Goal: Information Seeking & Learning: Learn about a topic

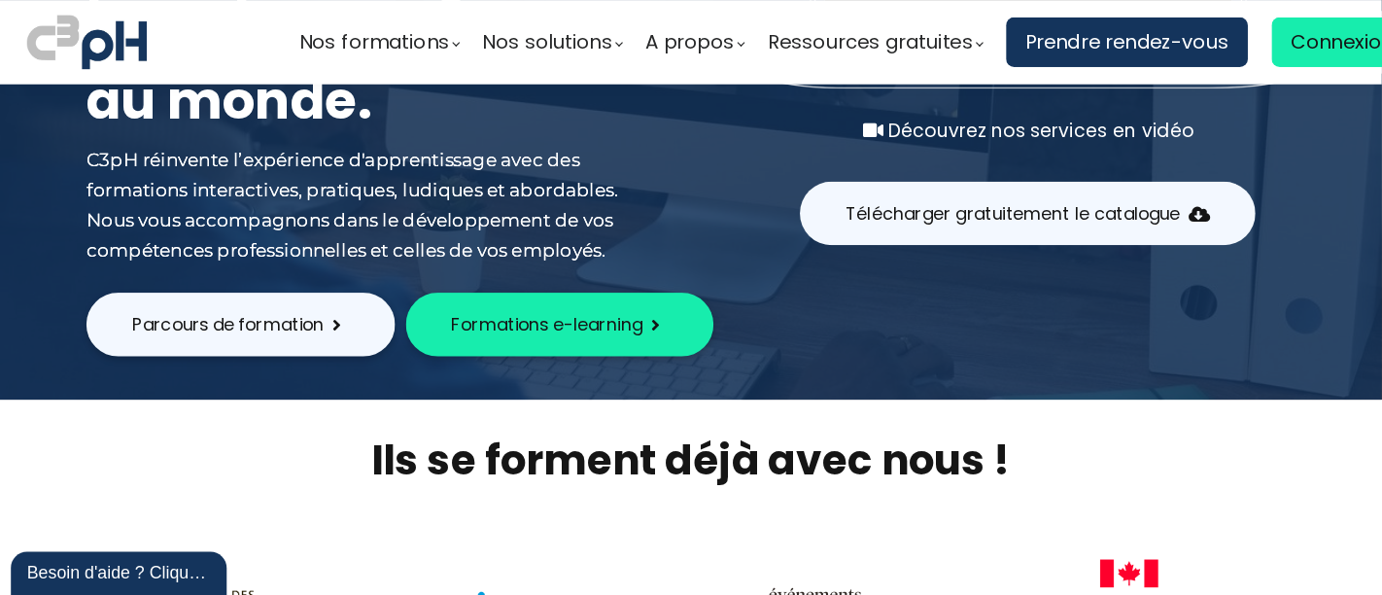
scroll to position [292, 0]
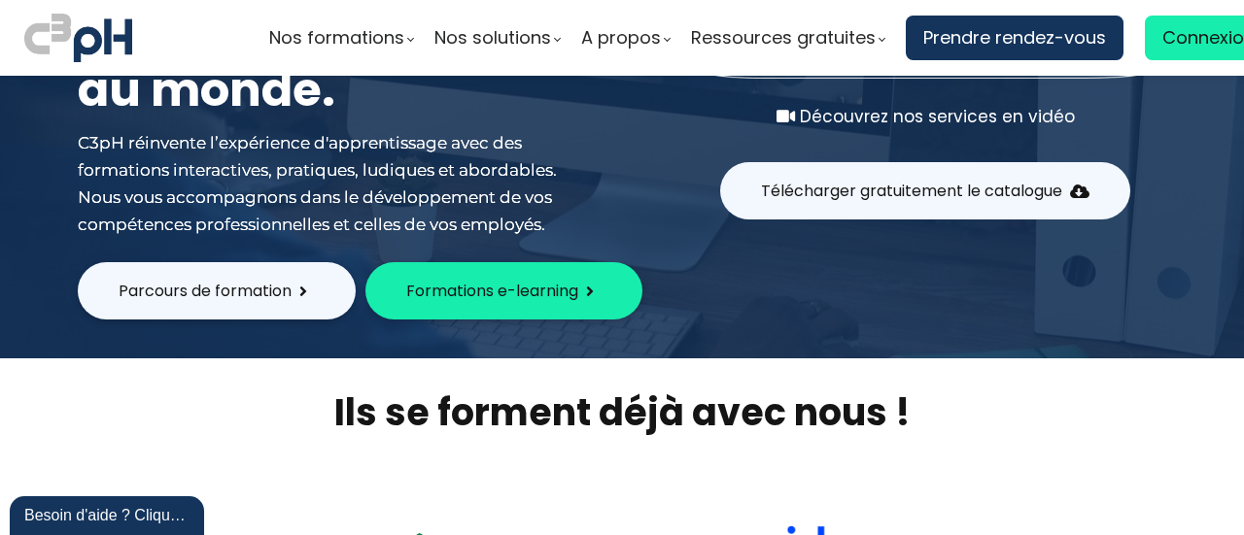
click at [978, 292] on div "Parcours de formation Formations e-learning" at bounding box center [621, 290] width 1137 height 57
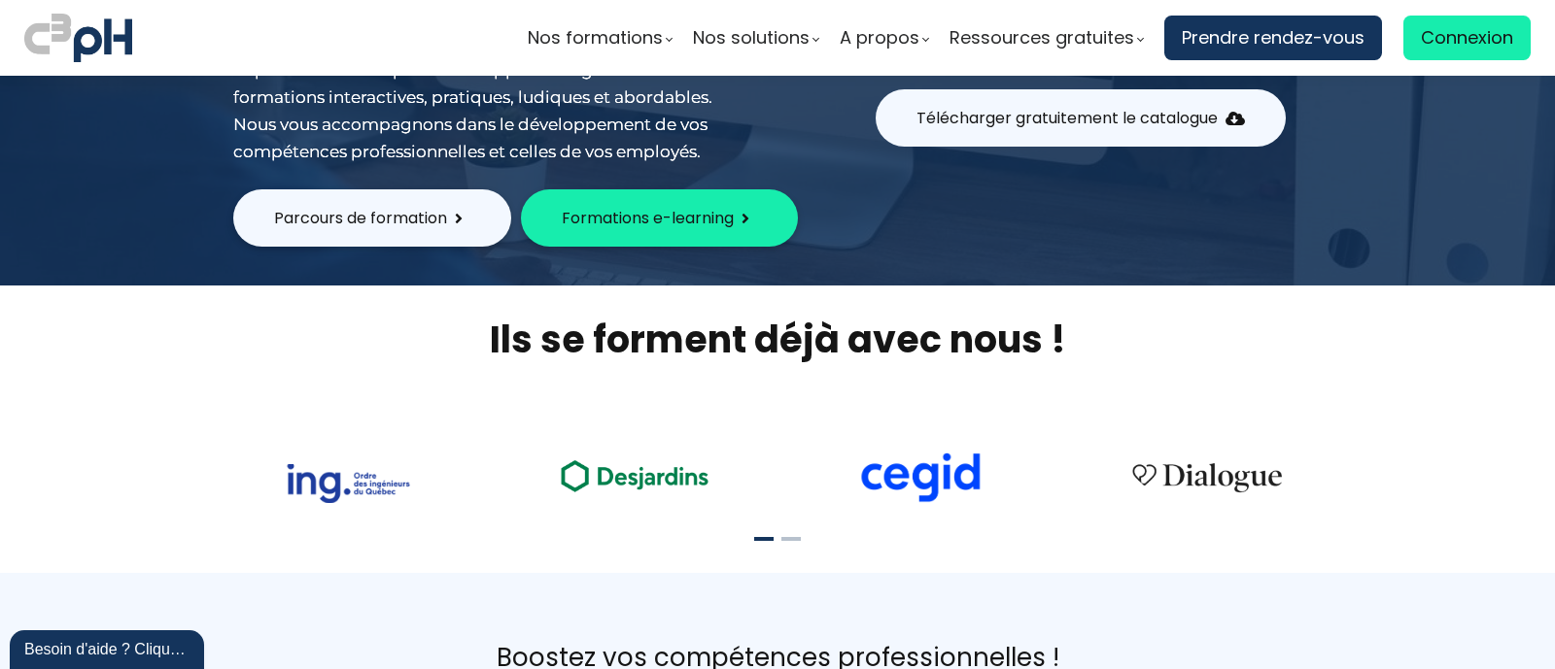
scroll to position [0, 0]
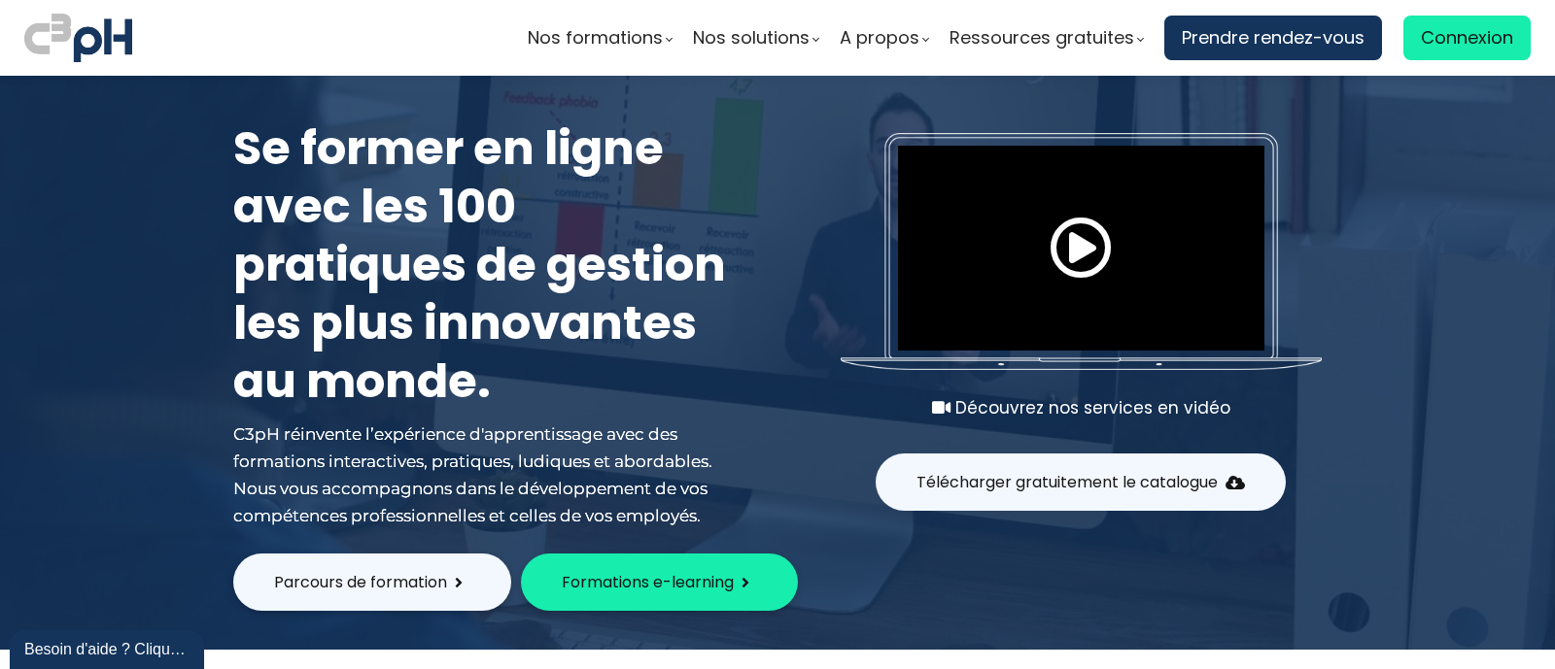
click at [448, 534] on button "Parcours de formation" at bounding box center [372, 582] width 278 height 57
click at [463, 73] on section "Nos formations Parcours gestionnaire Parcours employés Nos formations e-learning" at bounding box center [777, 38] width 1555 height 76
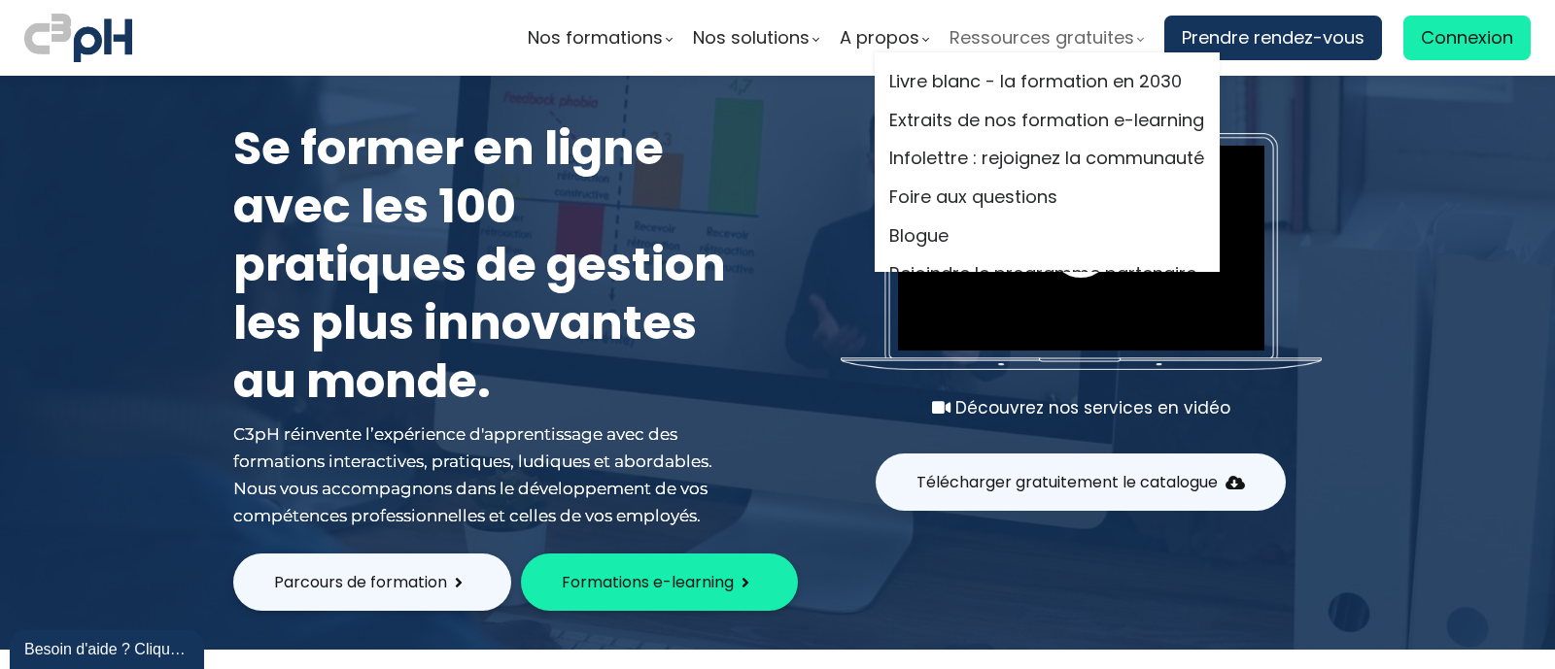
click at [1054, 47] on span "Ressources gratuites" at bounding box center [1041, 37] width 185 height 29
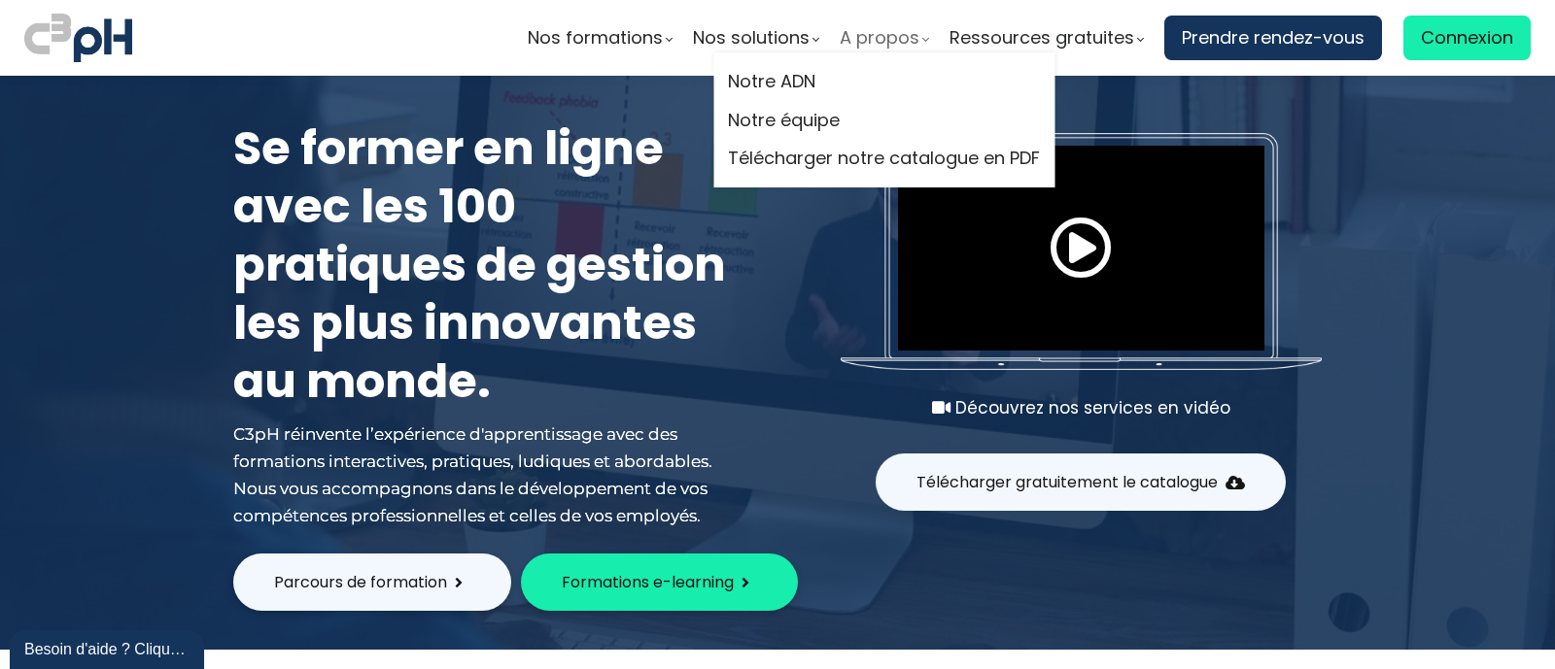
click at [885, 26] on span "A propos" at bounding box center [880, 37] width 80 height 29
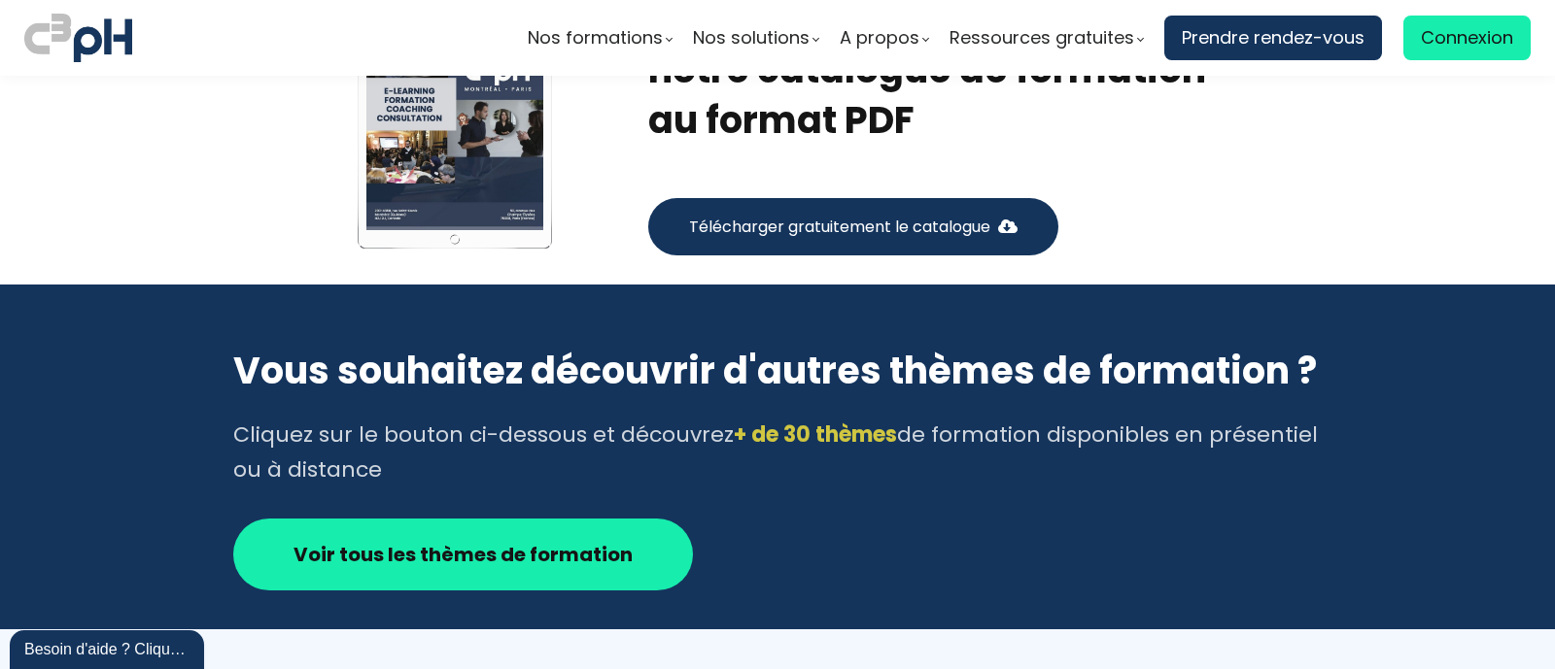
scroll to position [2915, 0]
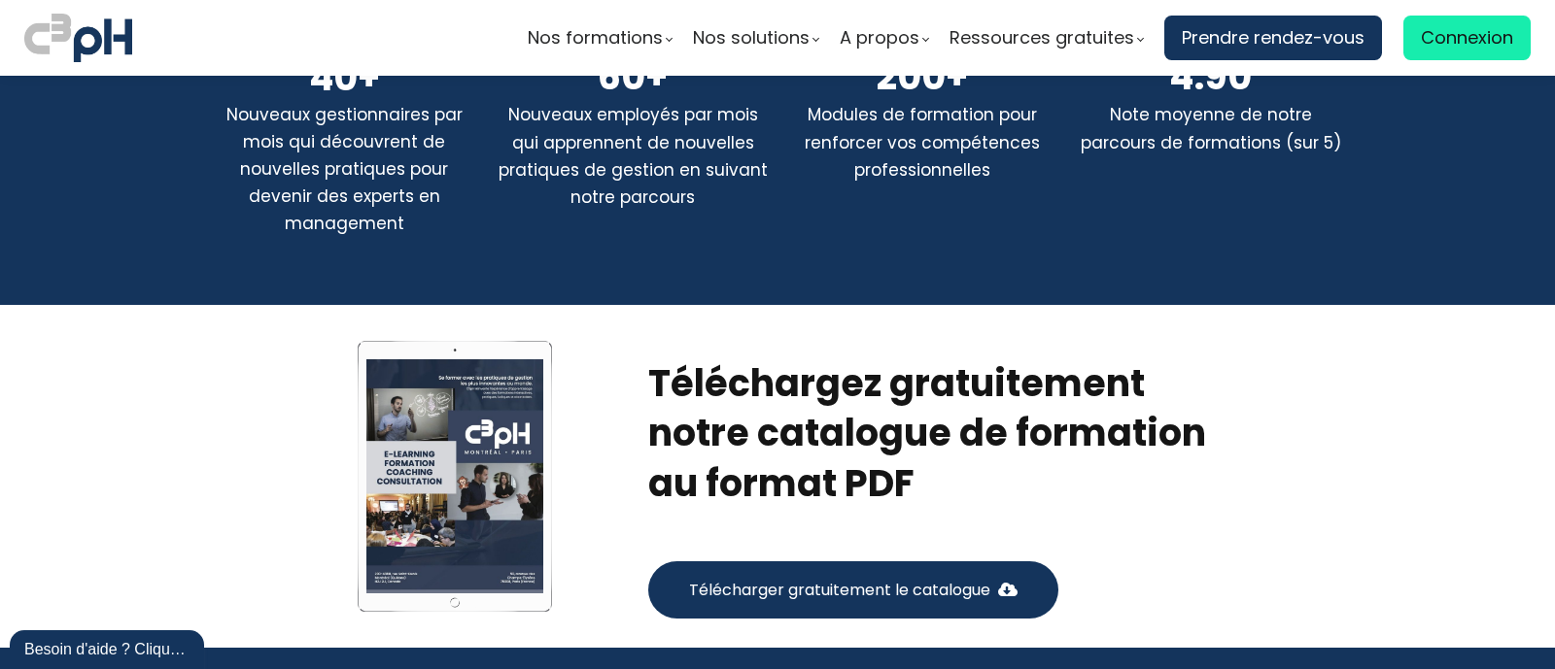
click at [840, 590] on span "Télécharger gratuitement le catalogue" at bounding box center [839, 590] width 301 height 24
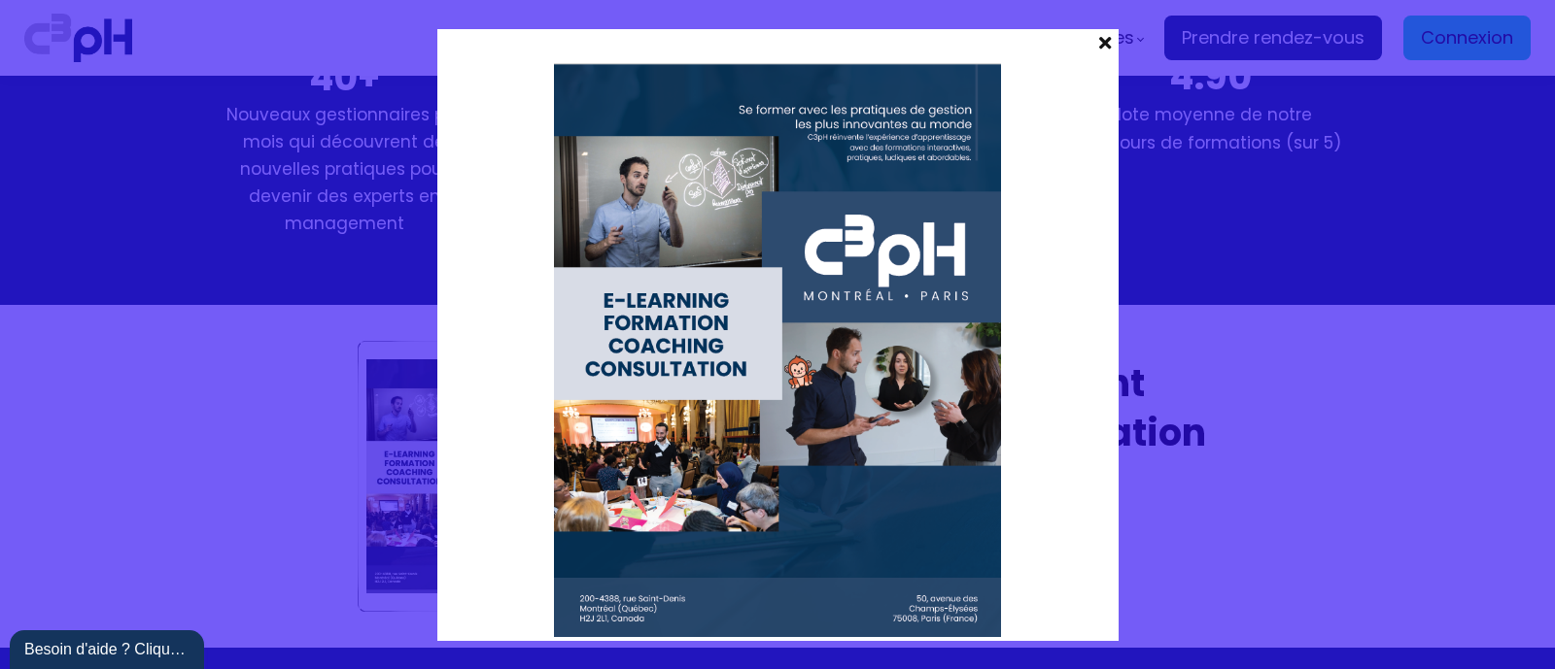
scroll to position [0, 0]
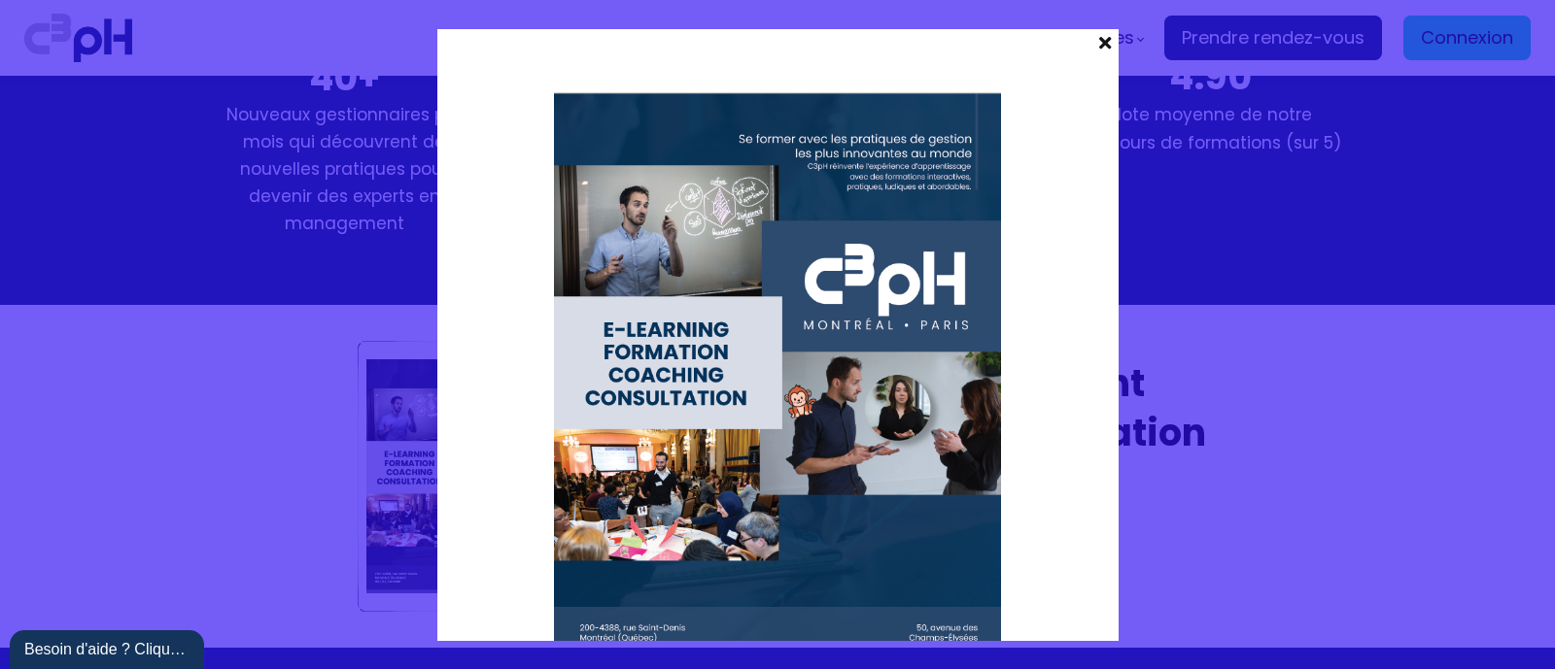
click at [1230, 372] on div at bounding box center [777, 334] width 1555 height 669
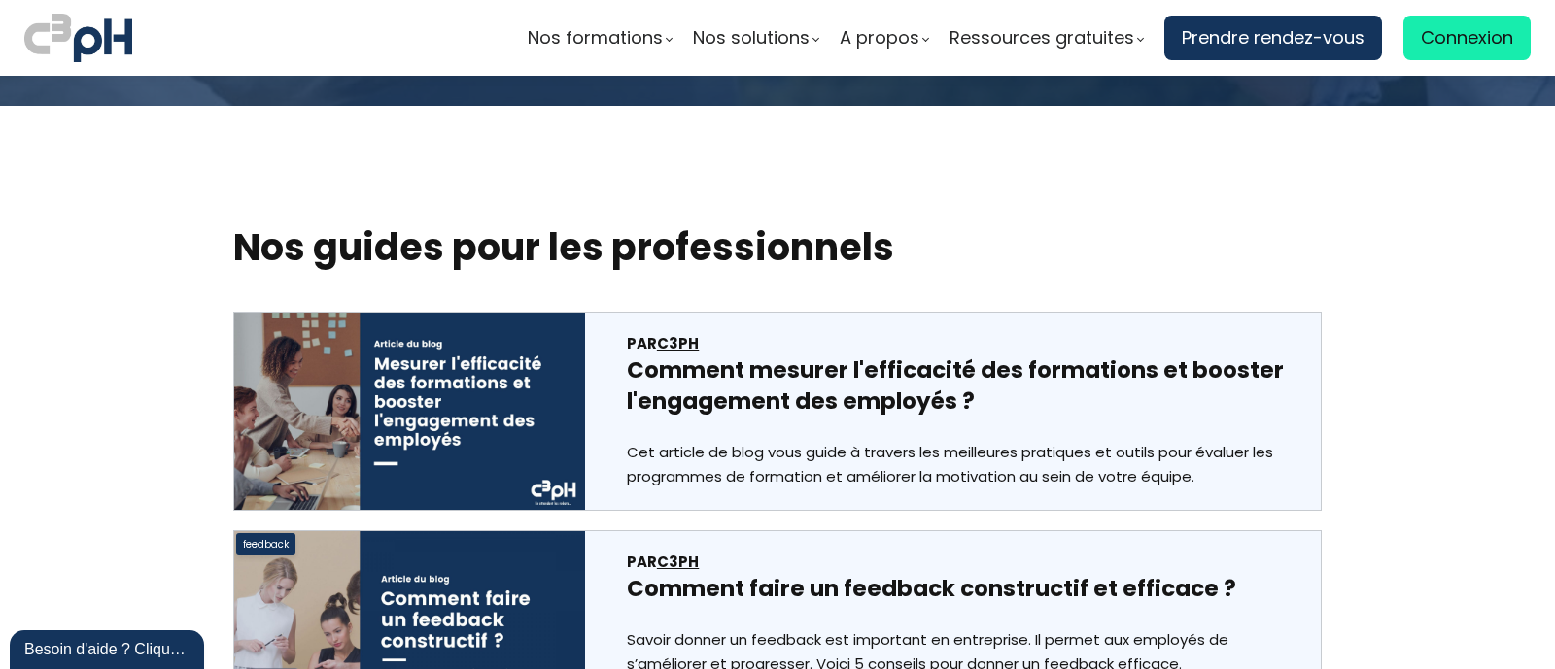
scroll to position [9846, 0]
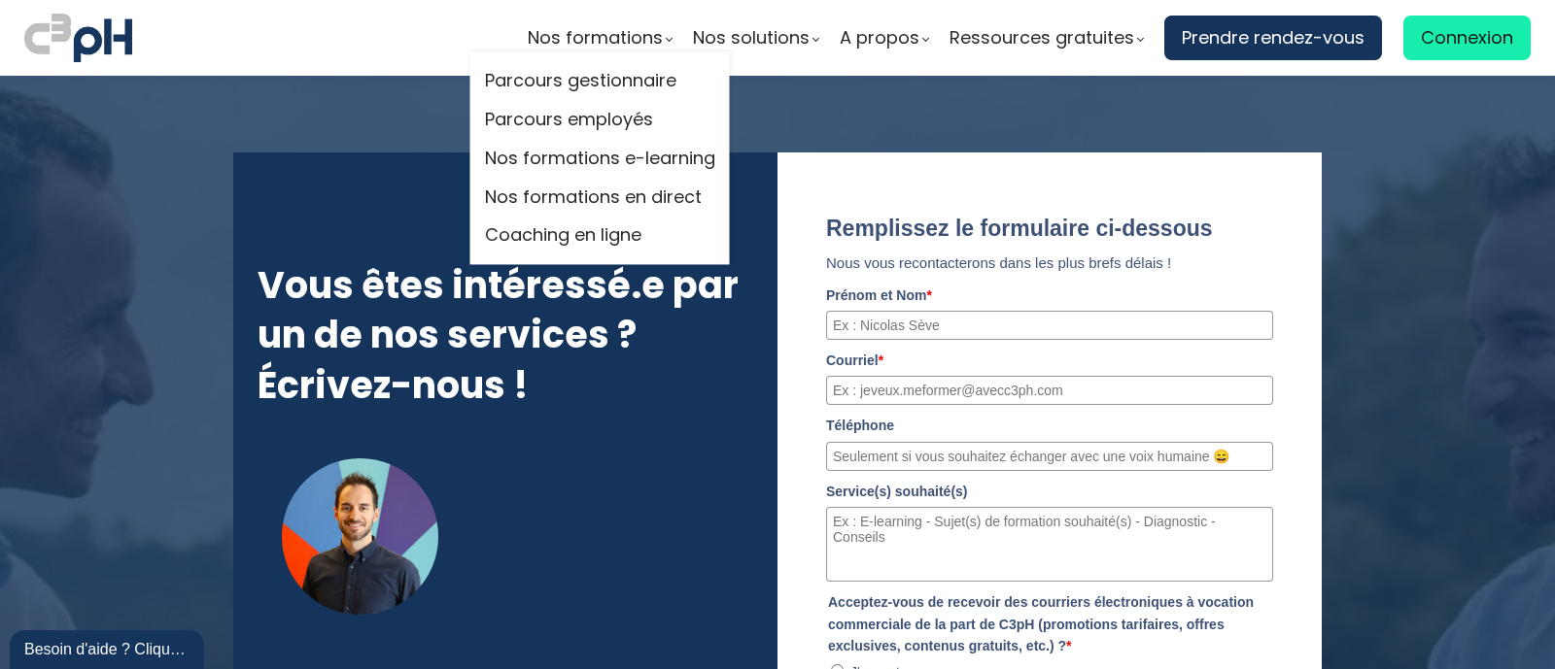
click at [578, 99] on li "Parcours gestionnaire" at bounding box center [600, 81] width 230 height 39
click at [575, 86] on link "Parcours gestionnaire" at bounding box center [600, 81] width 230 height 29
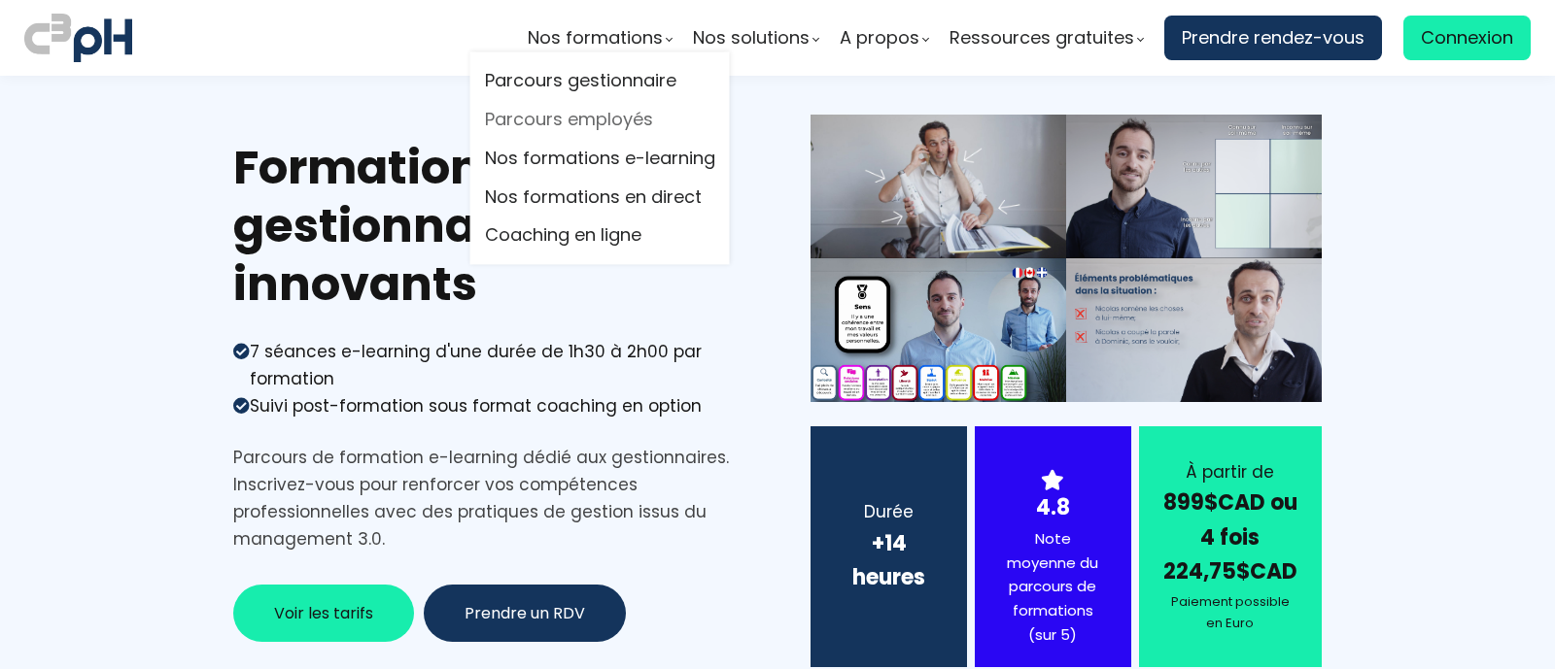
scroll to position [6117, 0]
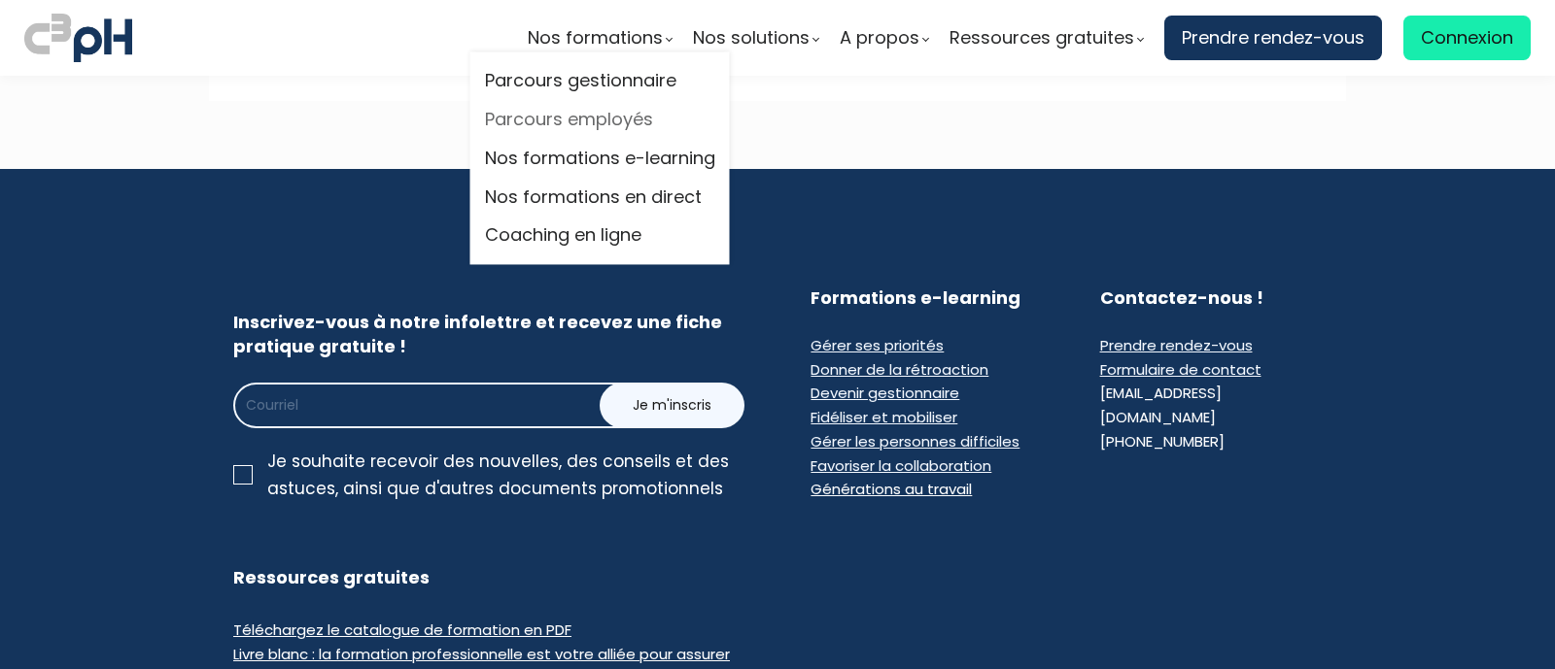
click at [588, 119] on link "Parcours employés" at bounding box center [600, 120] width 230 height 29
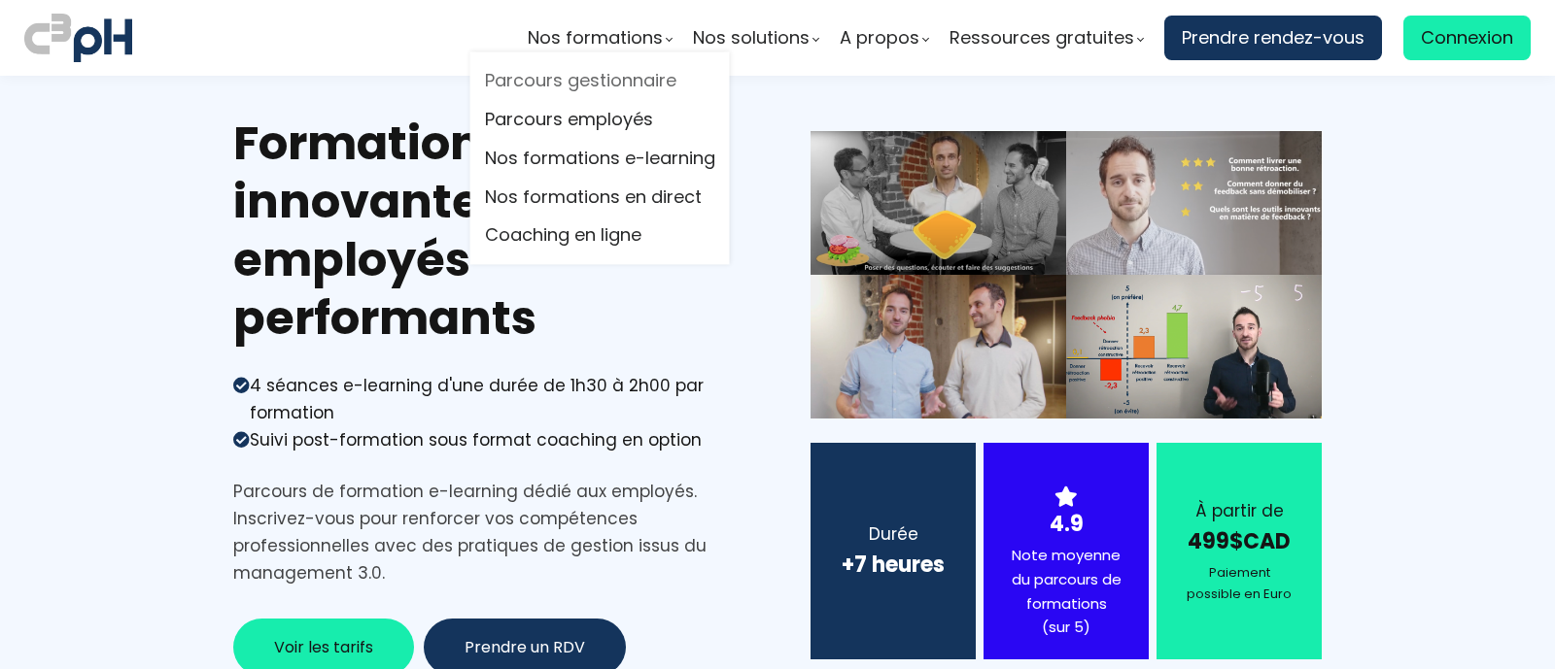
click at [592, 90] on link "Parcours gestionnaire" at bounding box center [600, 81] width 230 height 29
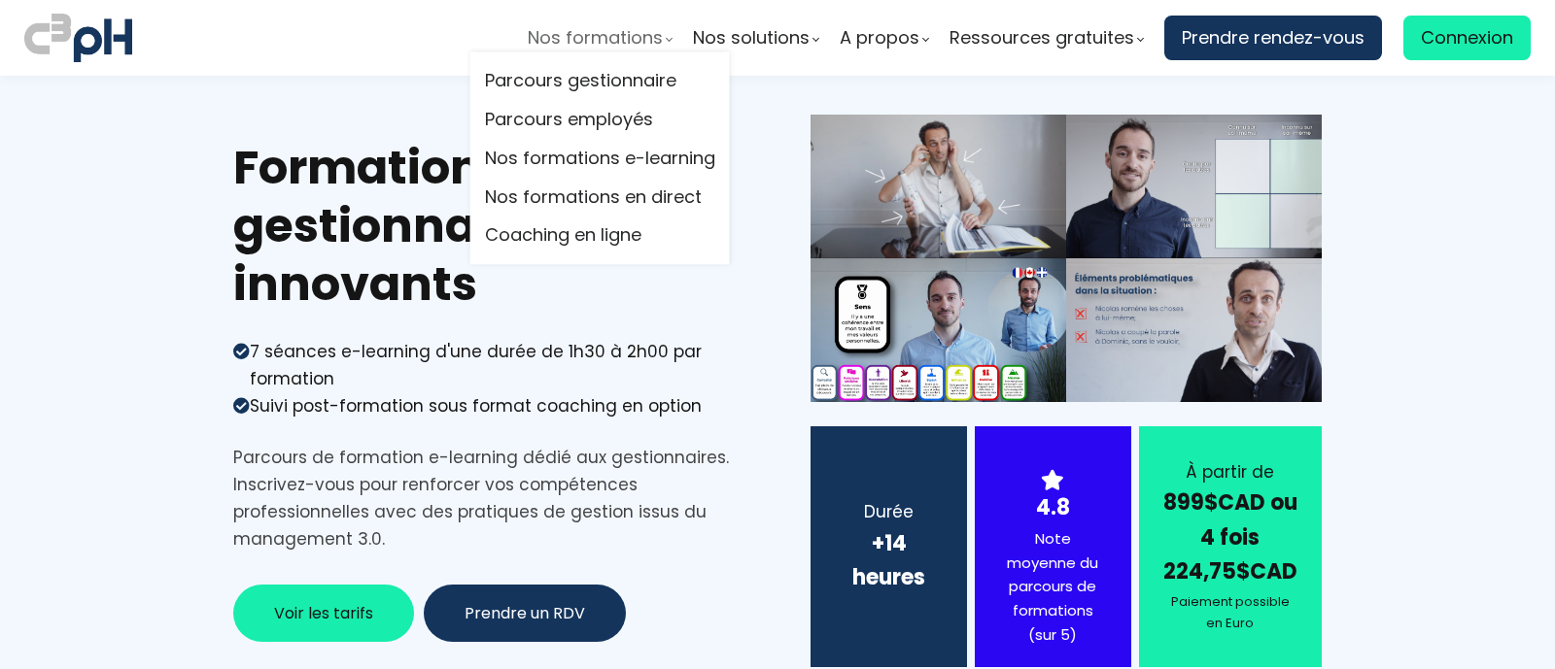
scroll to position [6482, 0]
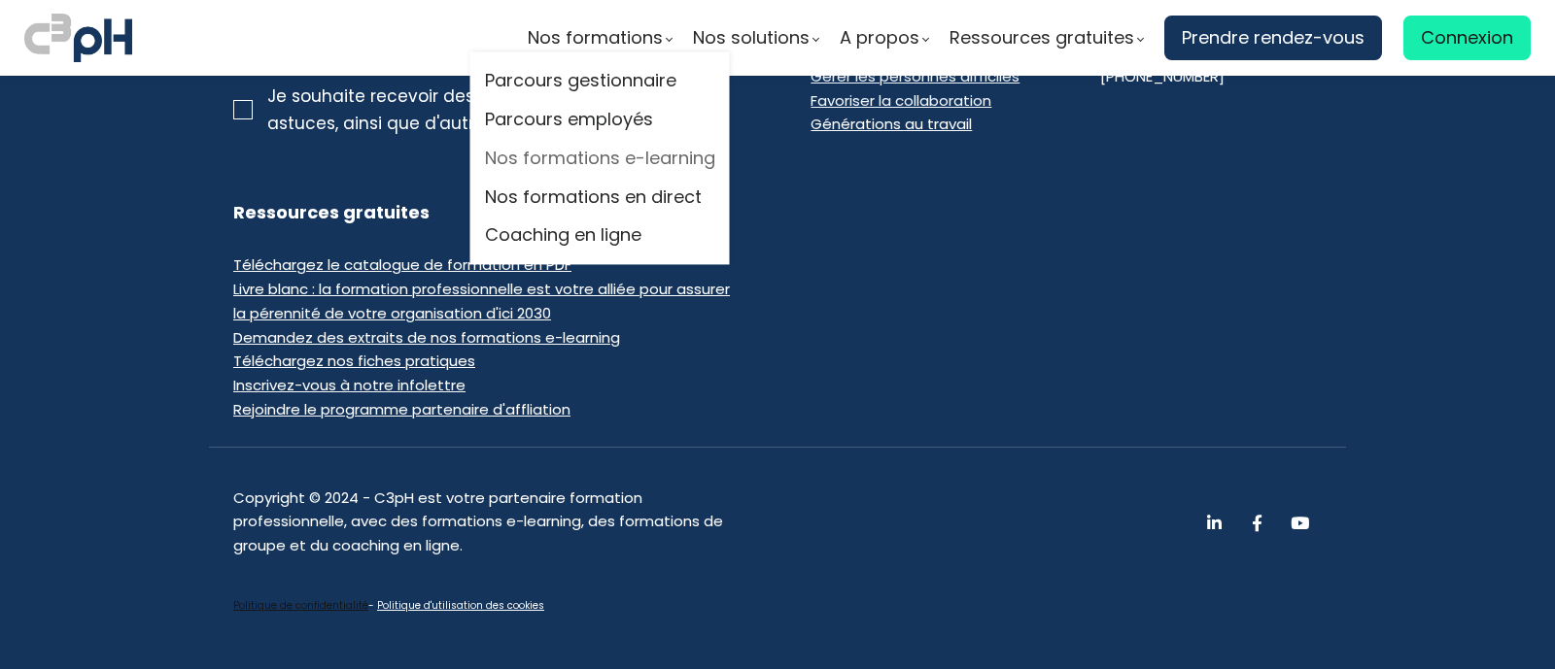
click at [600, 162] on link "Nos formations e-learning" at bounding box center [600, 158] width 230 height 29
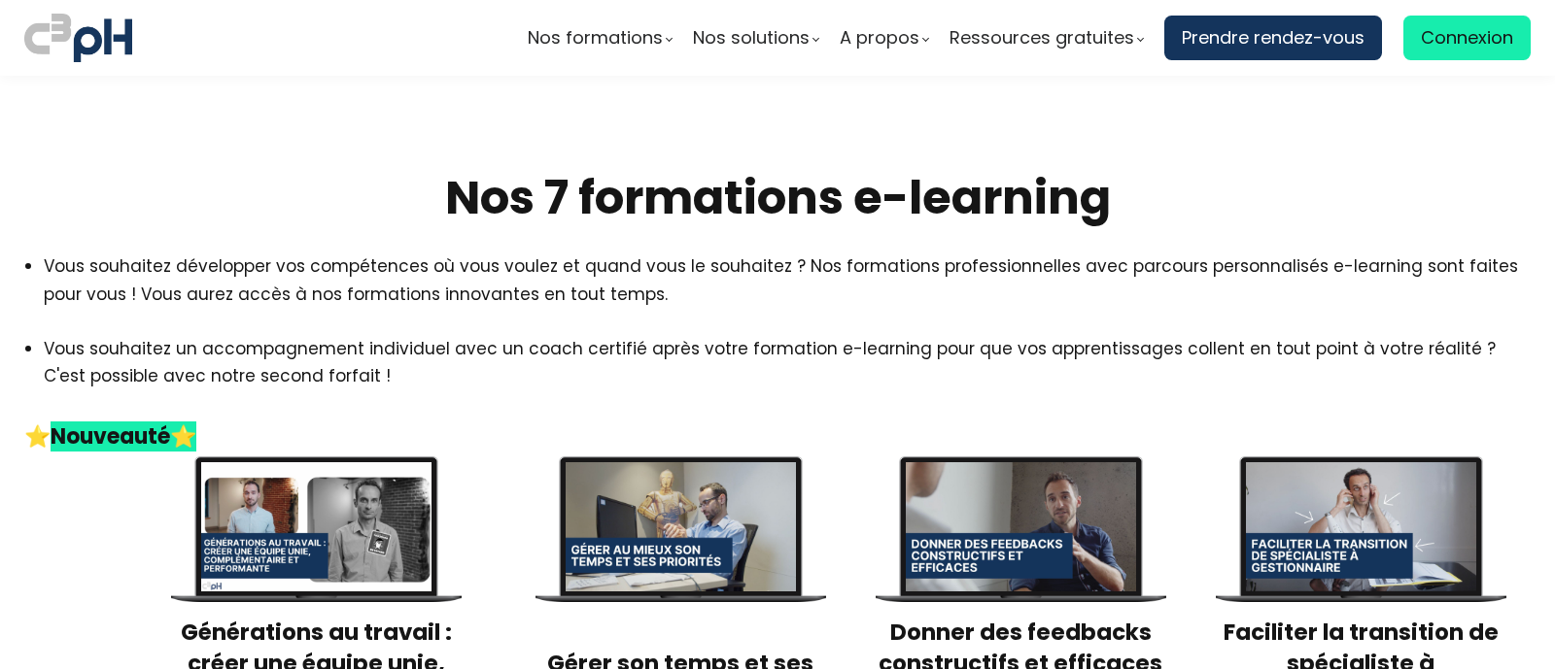
scroll to position [2842, 0]
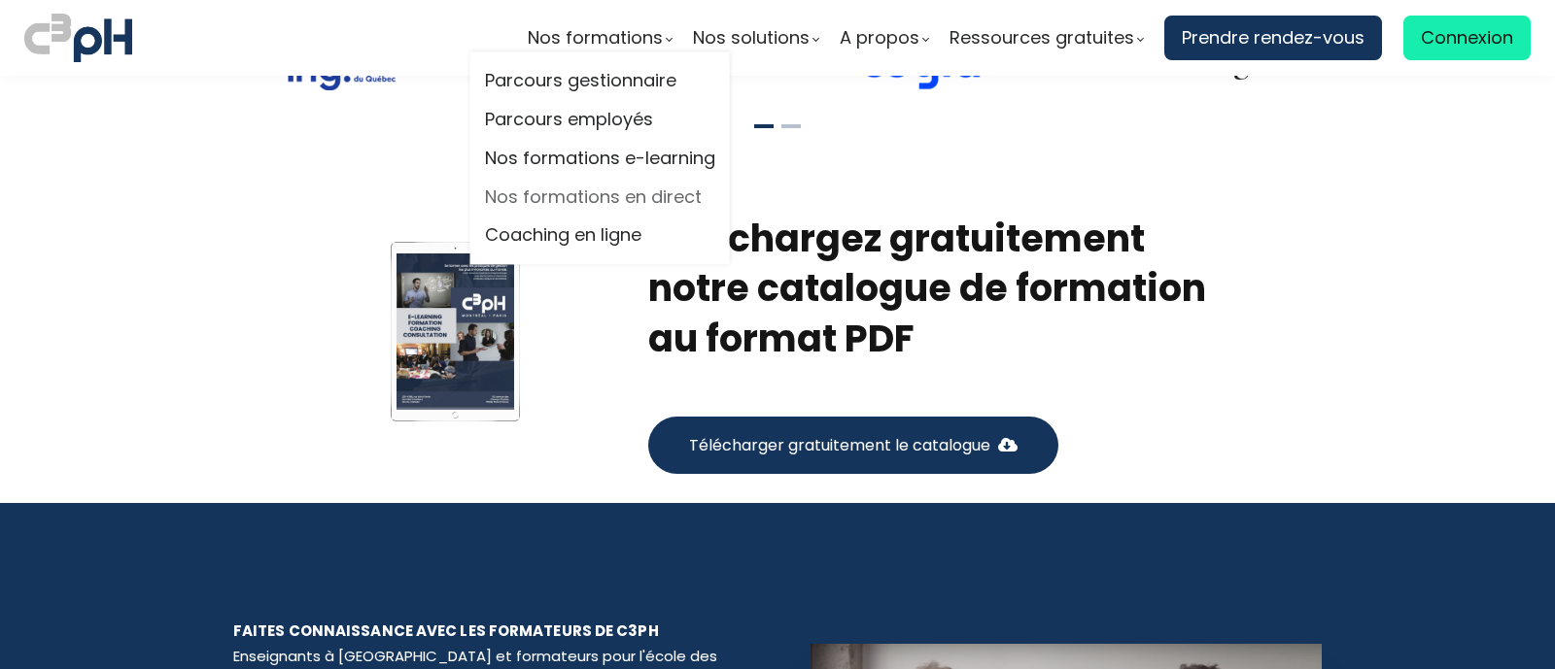
click at [620, 189] on link "Nos formations en direct" at bounding box center [600, 197] width 230 height 29
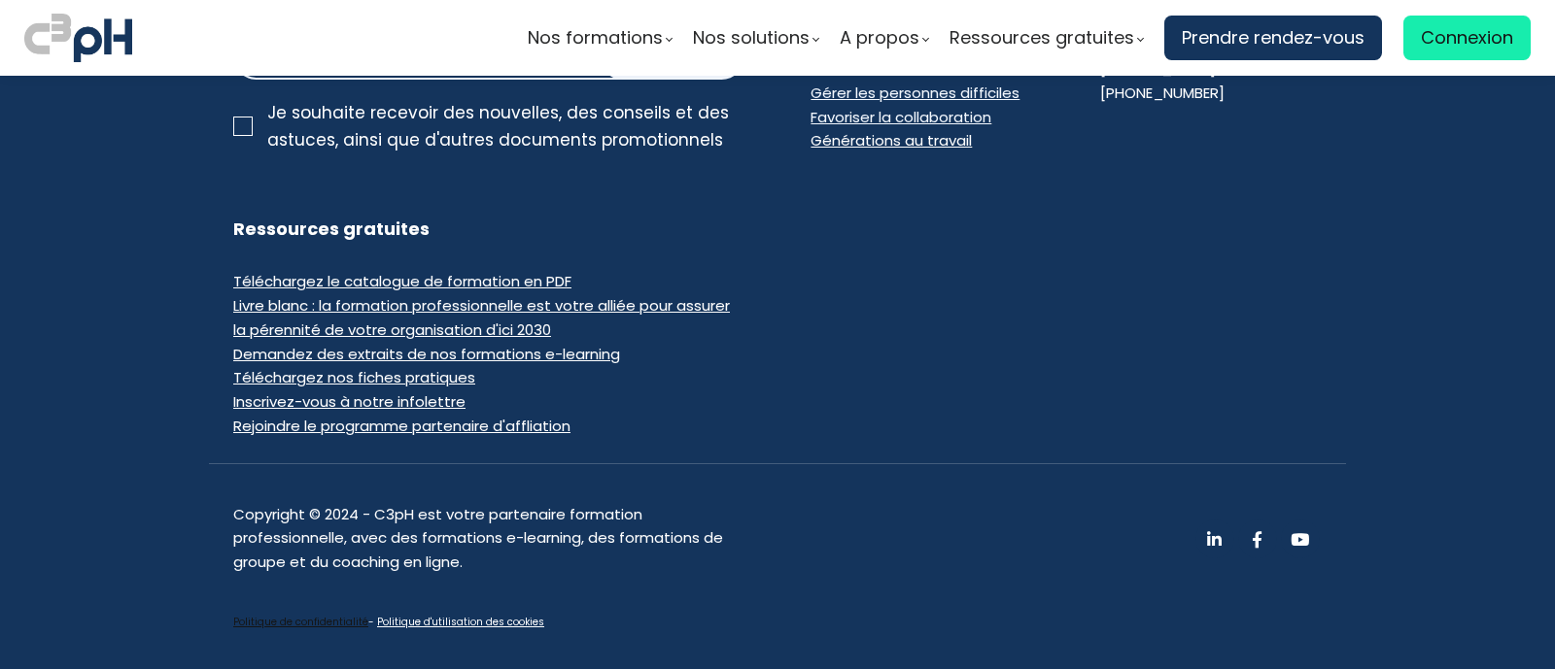
scroll to position [12267, 0]
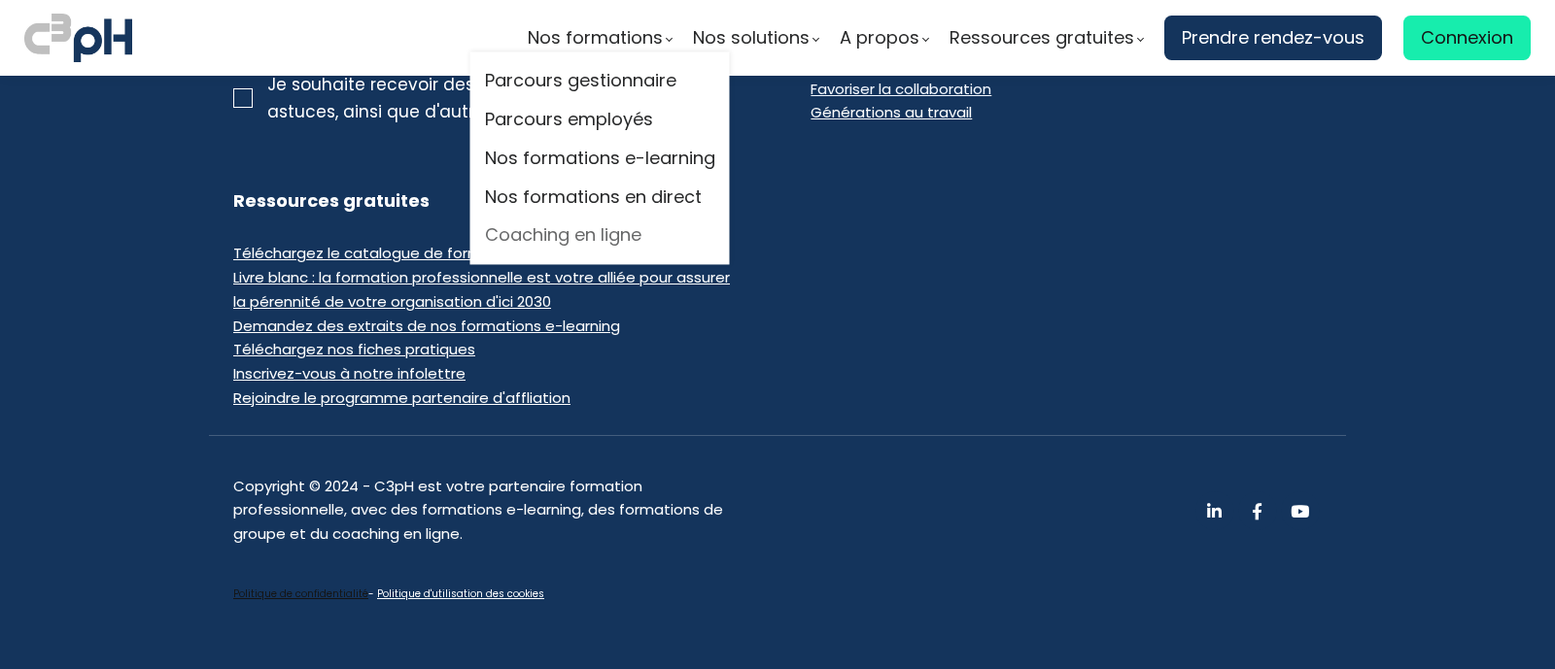
click at [604, 223] on link "Coaching en ligne" at bounding box center [600, 236] width 230 height 29
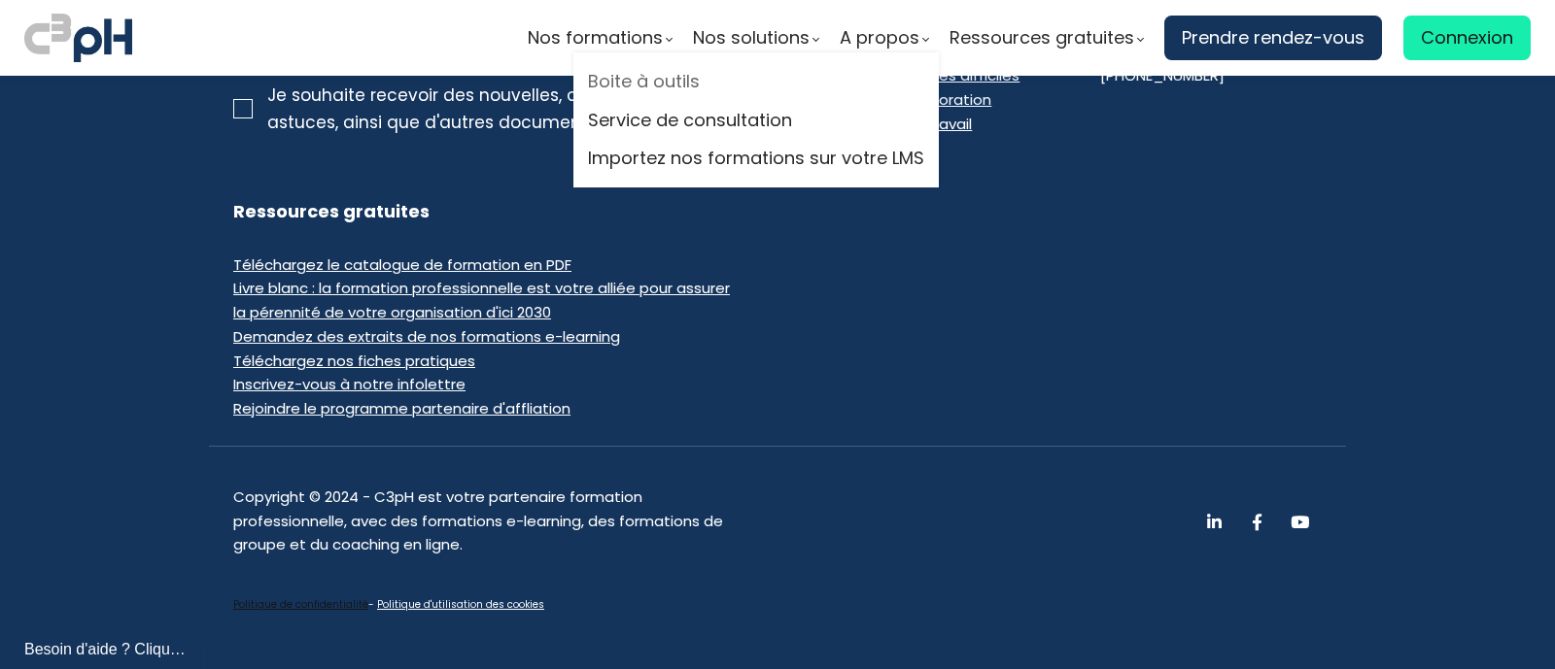
click at [695, 68] on link "Boite à outils" at bounding box center [756, 81] width 336 height 29
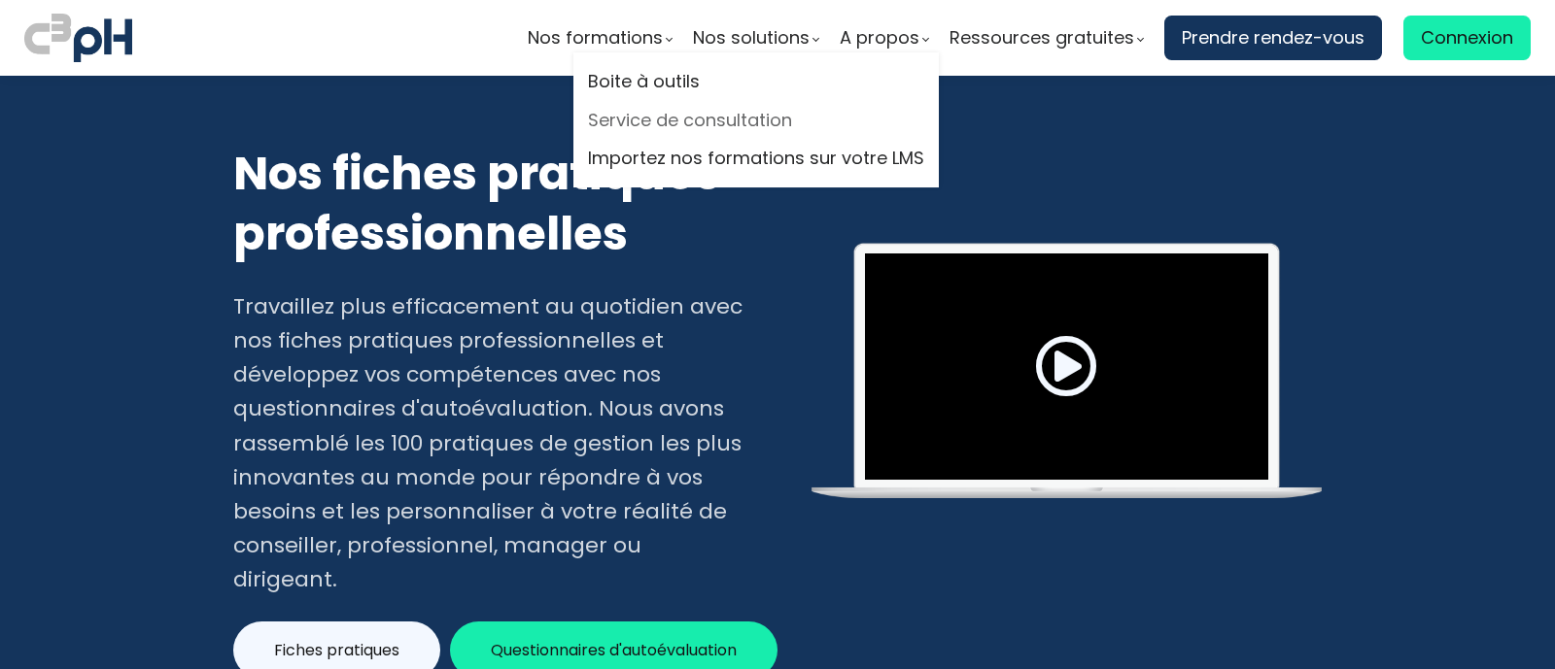
click at [734, 111] on link "Service de consultation" at bounding box center [756, 120] width 336 height 29
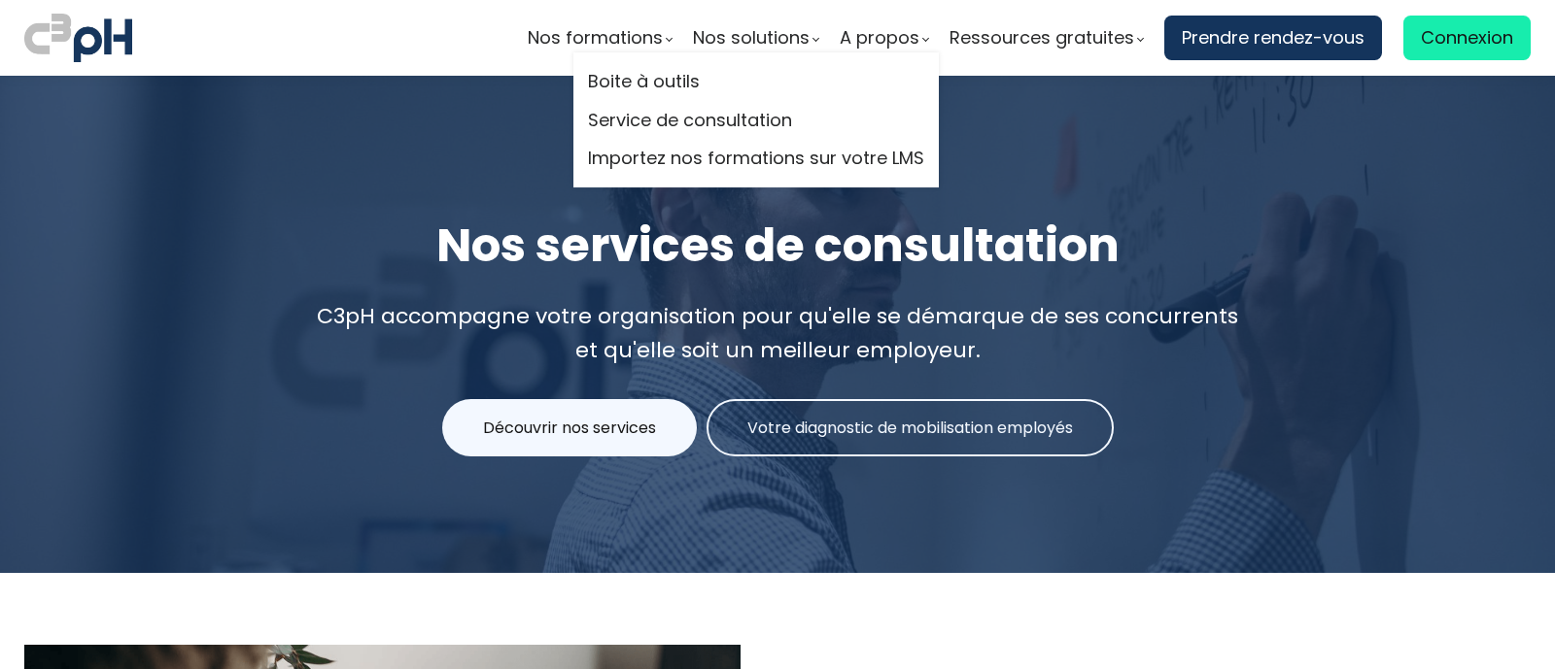
scroll to position [4755, 0]
